Goal: Task Accomplishment & Management: Complete application form

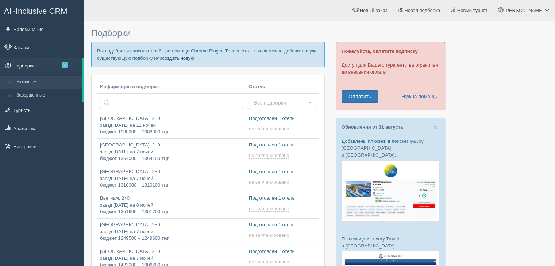
click at [181, 56] on link "создать новую" at bounding box center [178, 58] width 32 height 6
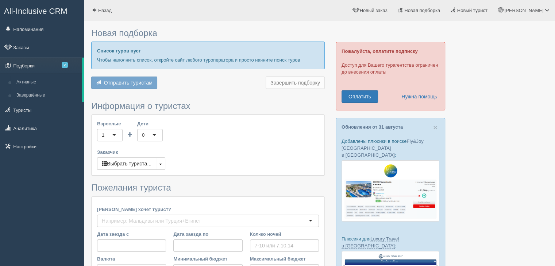
type input "7-11"
type input "1283000"
type input "1907300"
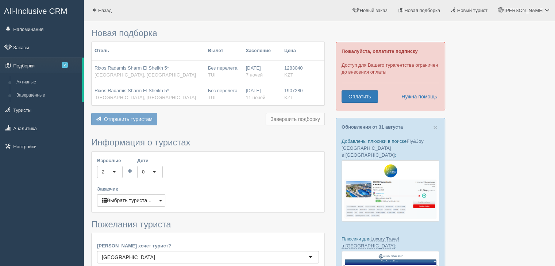
scroll to position [150, 0]
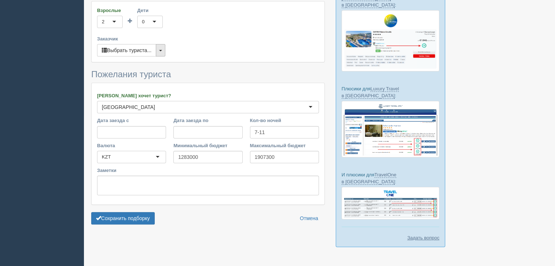
click at [161, 49] on button "button" at bounding box center [160, 50] width 9 height 12
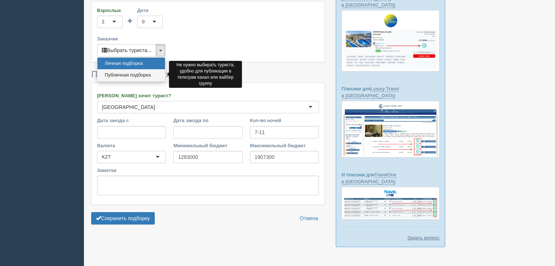
click at [130, 73] on link "Публичная подборка" at bounding box center [131, 75] width 68 height 12
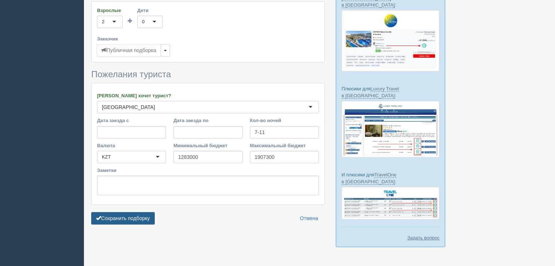
click at [121, 215] on button "Сохранить подборку" at bounding box center [123, 218] width 64 height 12
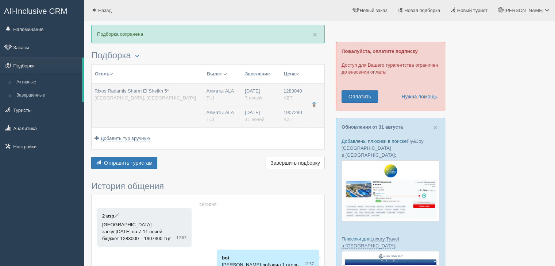
click at [145, 92] on span "Rixos Radamis Sharm El Sheikh 5*" at bounding box center [132, 90] width 74 height 5
type input "Rixos Radamis Sharm El Sheikh 5*"
type input "Египет"
type input "Шарм-эль-Шейх"
type input "1283040.00"
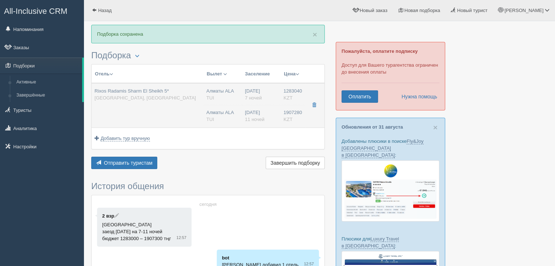
type input "Алматы ALA"
type input "Шарм-эль-Шейх SSH"
type input "12:55"
type input "17:00"
type input "Air Astana"
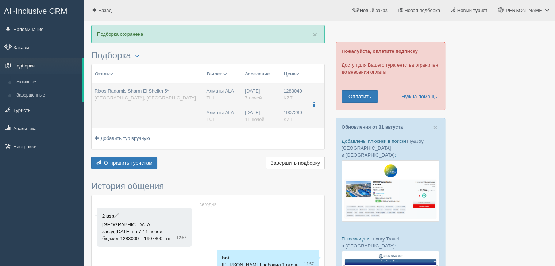
type input "18:00"
type input "01:55"
type input "7"
type input "SUPERIOR ROOM BLUE PLANET"
type input "Ultra All Inclusive"
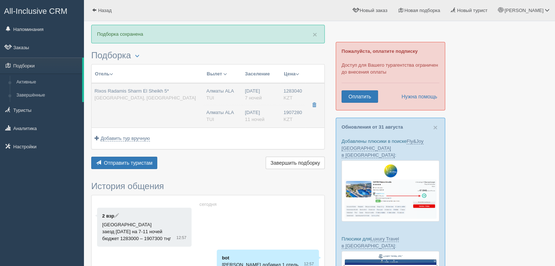
type input "TUI"
type input "https://newb2b.fstravel.com/hotel/851819"
type input "1907280.00"
type input "Алматы ALA"
type input "Шарм-эль-Шейх SSH"
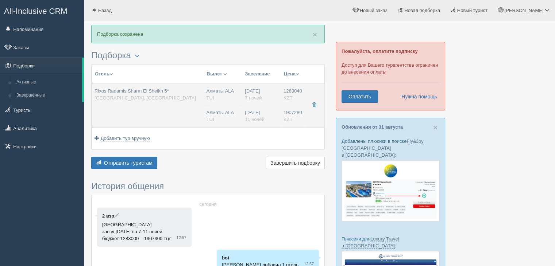
type input "12:55"
type input "17:00"
type input "Air Astana"
type input "18:00"
type input "01:55"
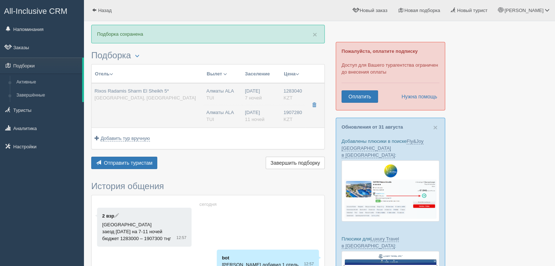
type input "11"
type input "SUPERIOR ROOM BLUE PLANET"
type input "Ultra All Inclusive"
type input "TUI"
type input "https://newb2b.fstravel.com/hotel/851819"
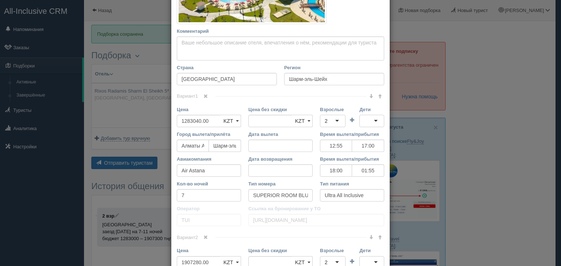
scroll to position [350, 0]
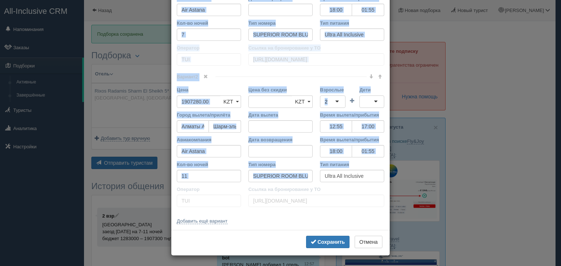
drag, startPoint x: 169, startPoint y: 42, endPoint x: 394, endPoint y: 173, distance: 260.3
click at [394, 173] on div "× Редактировать тур Название отеля Rixos Radamis Sharm El Sheikh 5* Ссылка на о…" at bounding box center [280, 133] width 561 height 266
copy div "Название отеля Ссылка на отель для туриста Фото отеля (ссылка на картинку) Не у…"
